Goal: Navigation & Orientation: Understand site structure

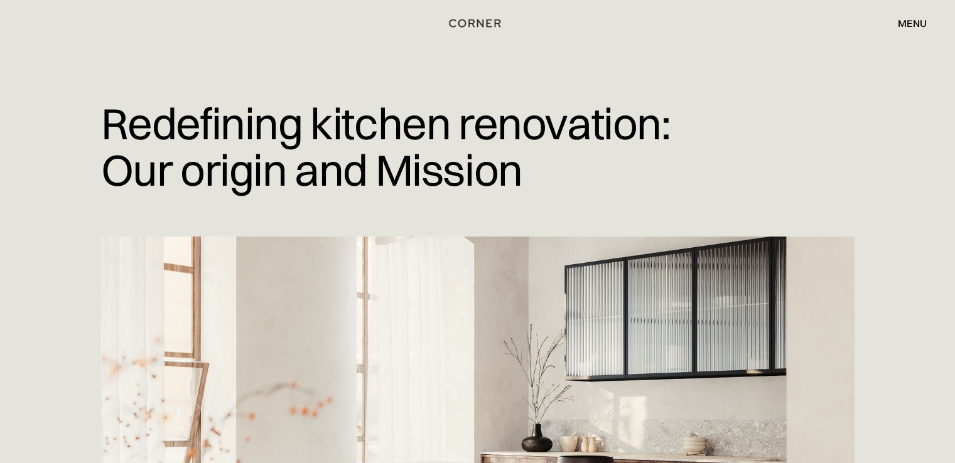
click at [916, 20] on div "menu" at bounding box center [911, 23] width 29 height 10
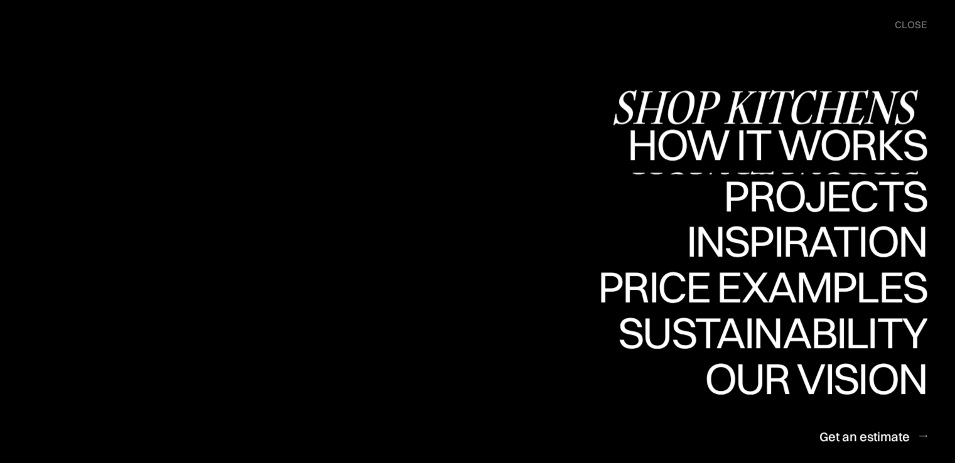
click at [838, 109] on div "Shop Kitchens" at bounding box center [769, 107] width 316 height 44
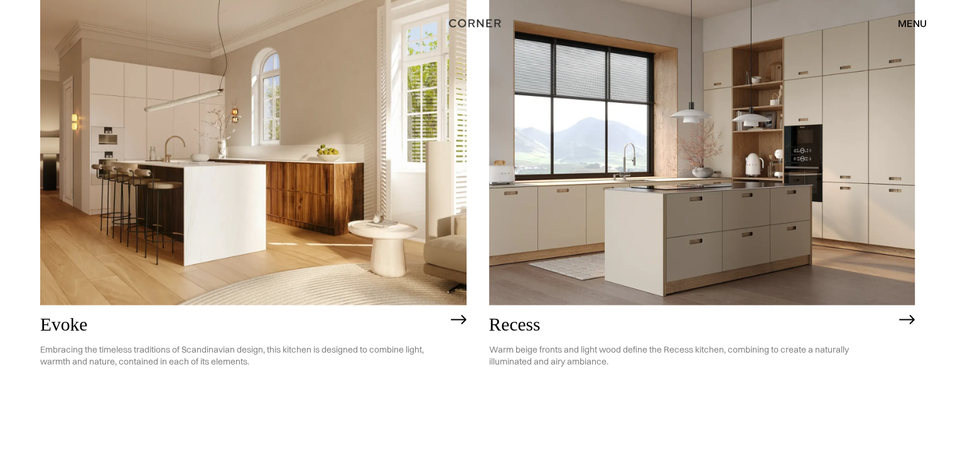
scroll to position [1795, 0]
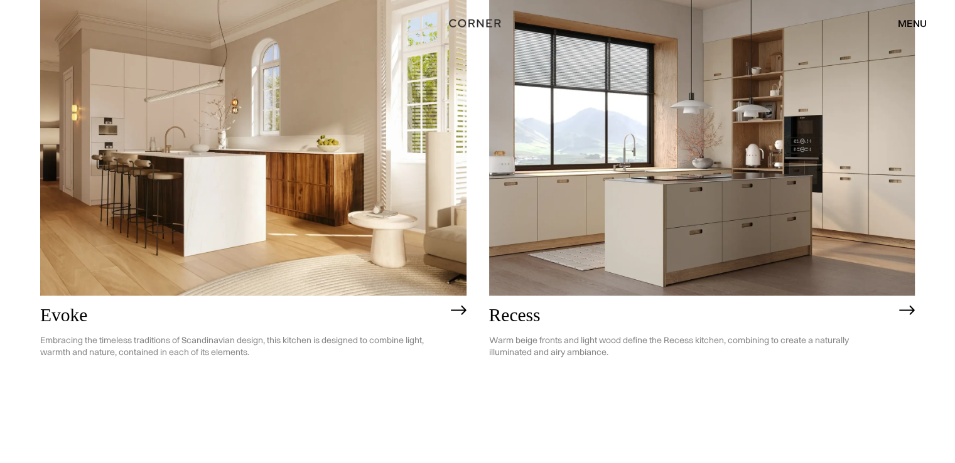
drag, startPoint x: 954, startPoint y: 254, endPoint x: 963, endPoint y: 205, distance: 50.5
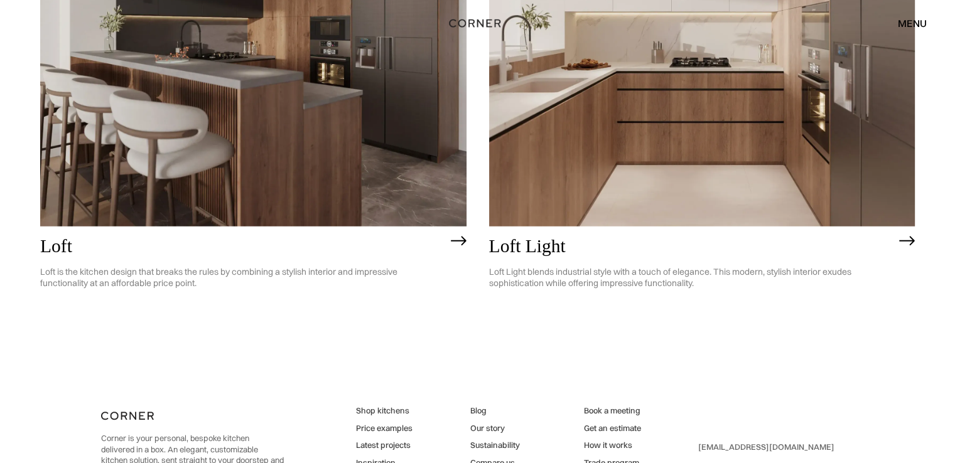
scroll to position [0, 0]
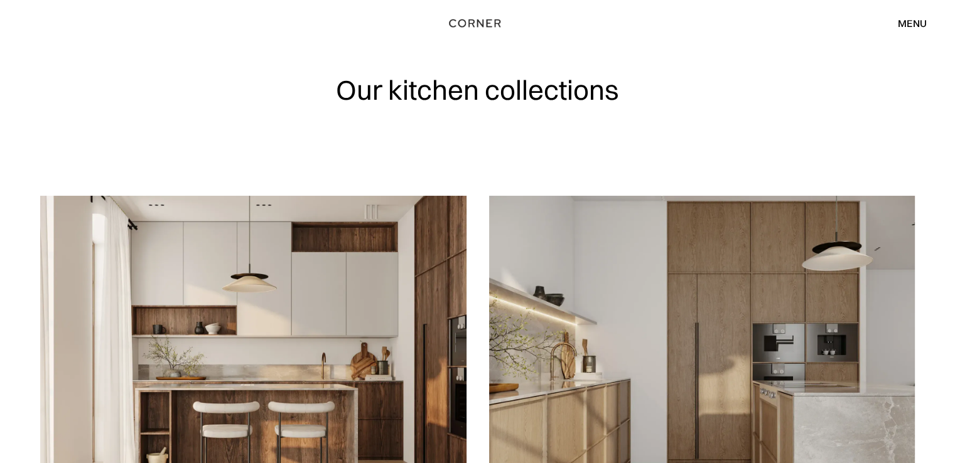
click at [923, 23] on div "menu" at bounding box center [911, 23] width 29 height 10
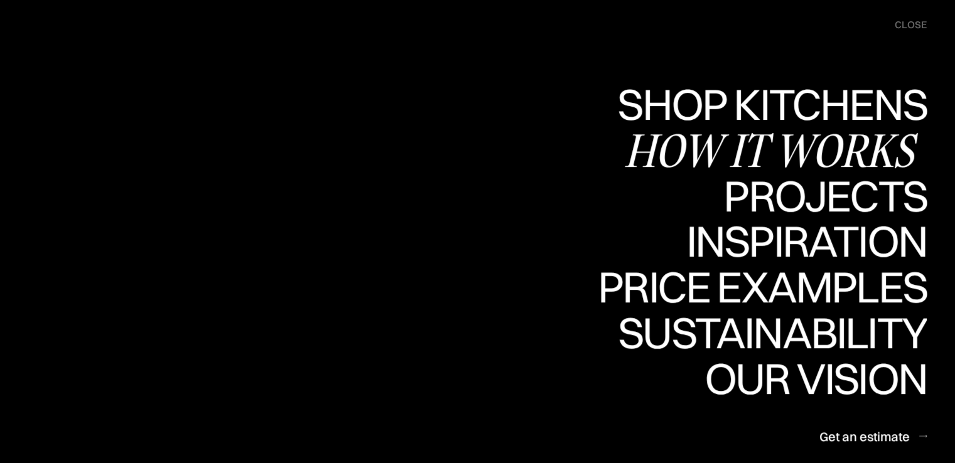
click at [846, 156] on div "How it works" at bounding box center [775, 150] width 303 height 44
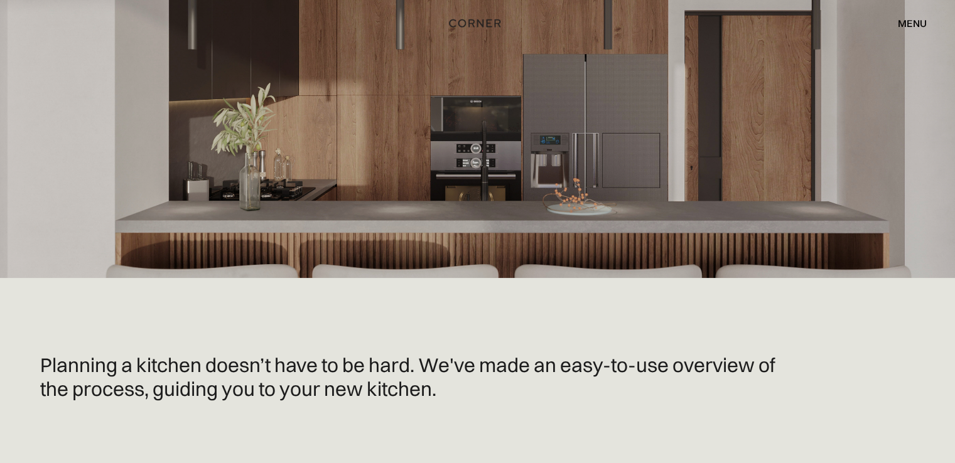
click at [913, 22] on div "menu" at bounding box center [911, 23] width 29 height 10
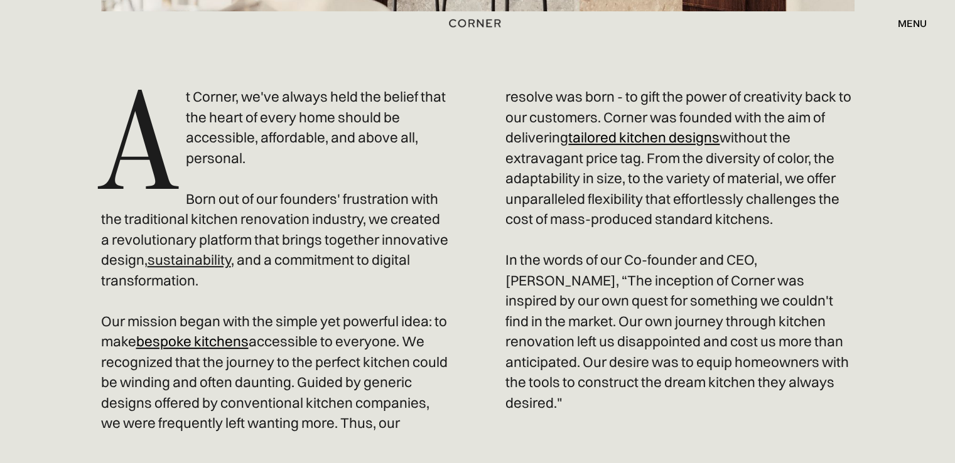
scroll to position [587, 0]
